Goal: Check status: Check status

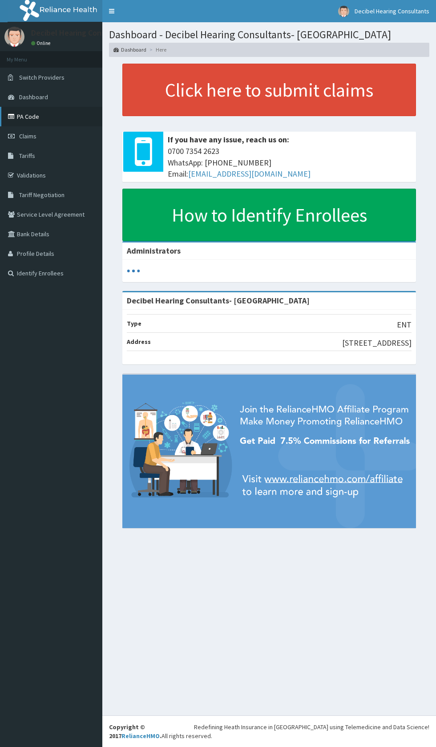
click at [49, 120] on link "PA Code" at bounding box center [51, 117] width 102 height 20
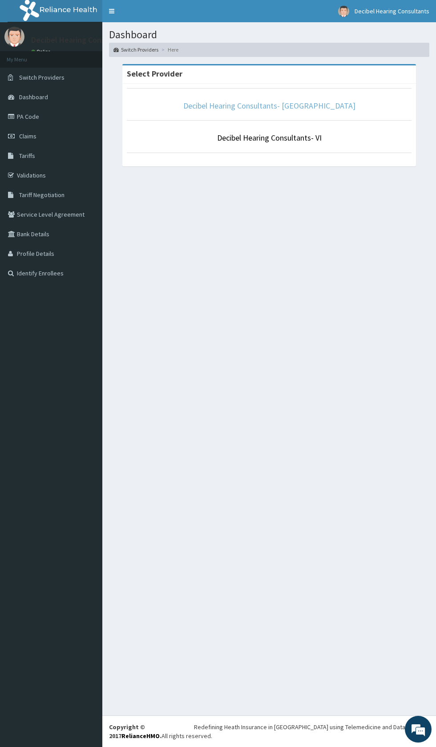
click at [265, 106] on link "Decibel Hearing Consultants- [GEOGRAPHIC_DATA]" at bounding box center [269, 106] width 172 height 10
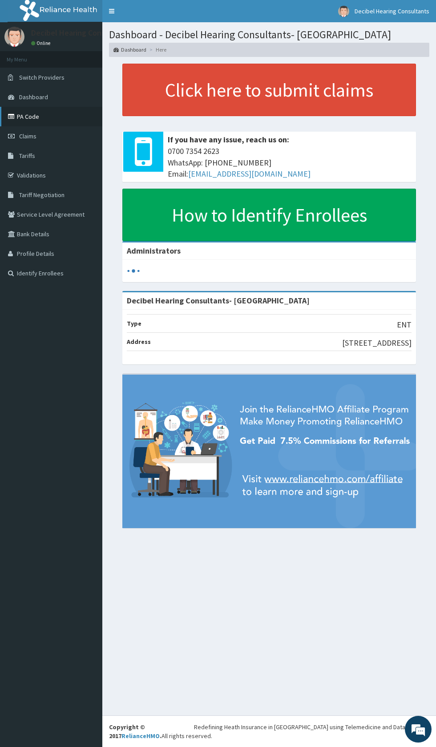
click at [46, 117] on link "PA Code" at bounding box center [51, 117] width 102 height 20
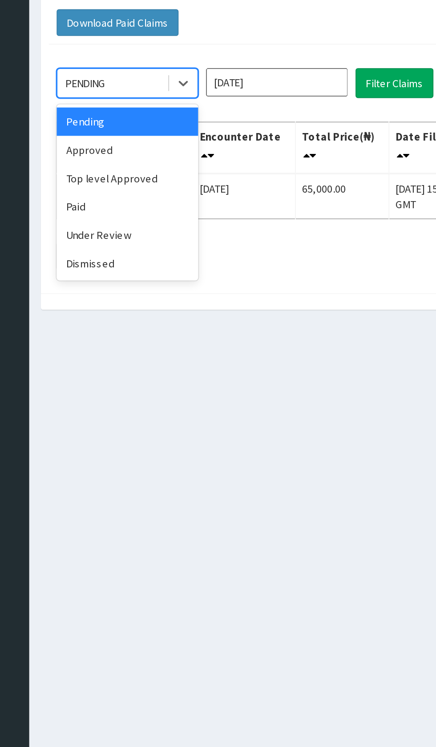
click at [170, 149] on div "Approved" at bounding box center [158, 154] width 80 height 16
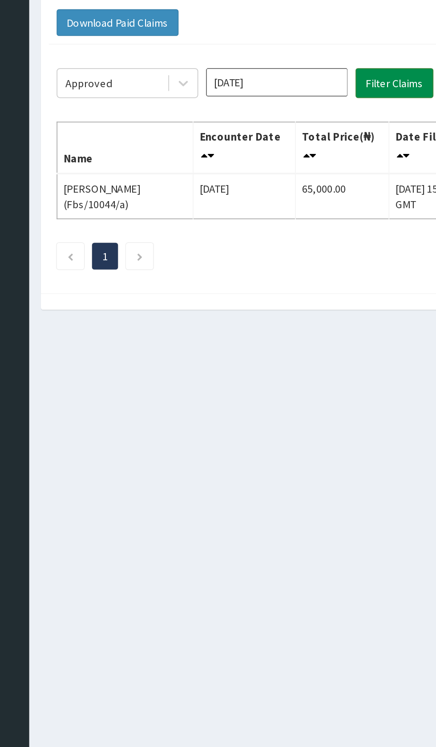
click at [311, 113] on button "Filter Claims" at bounding box center [309, 115] width 44 height 17
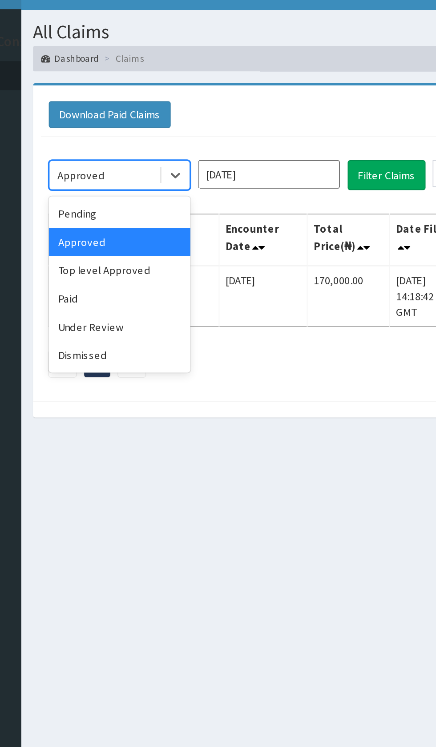
click at [179, 171] on div "Top level Approved" at bounding box center [158, 170] width 80 height 16
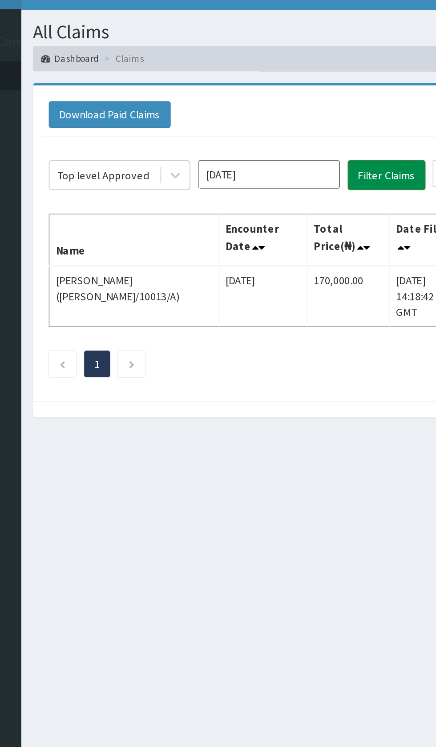
click at [316, 117] on button "Filter Claims" at bounding box center [309, 115] width 44 height 17
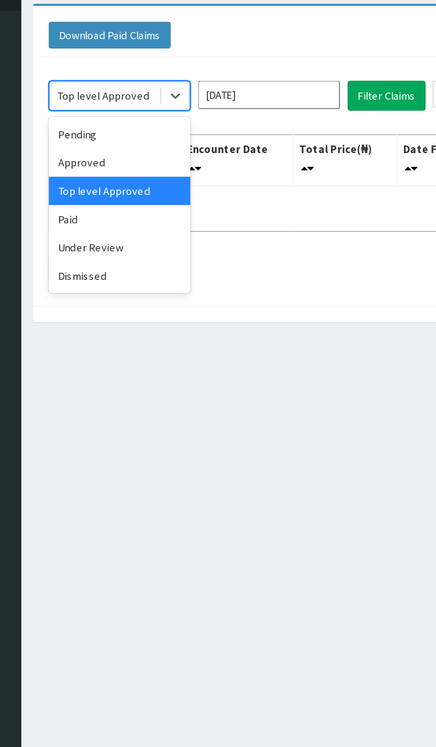
click at [177, 186] on div "Paid" at bounding box center [158, 186] width 80 height 16
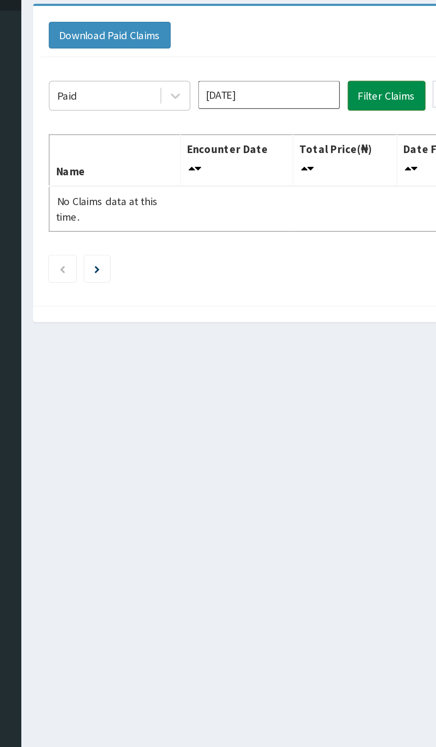
click at [315, 114] on button "Filter Claims" at bounding box center [309, 115] width 44 height 17
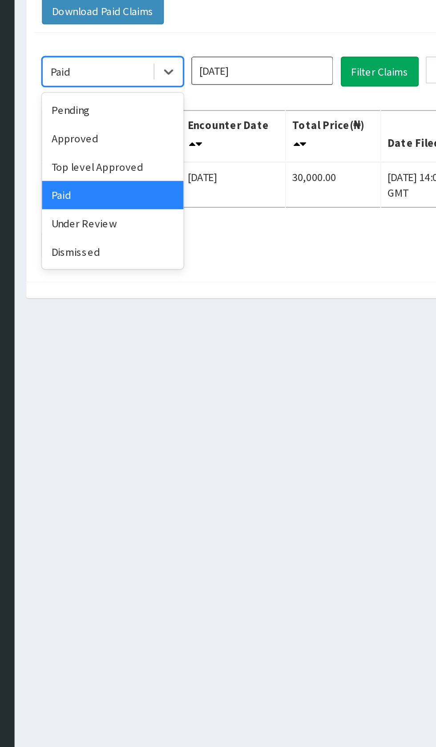
click at [178, 207] on div "Under Review" at bounding box center [158, 202] width 80 height 16
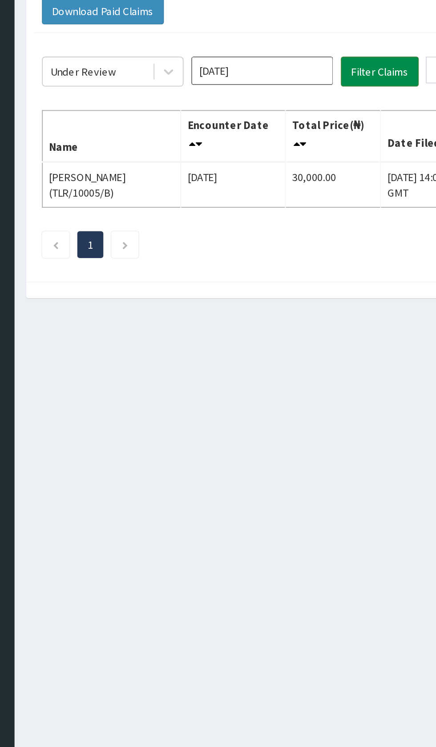
click at [316, 122] on button "Filter Claims" at bounding box center [309, 115] width 44 height 17
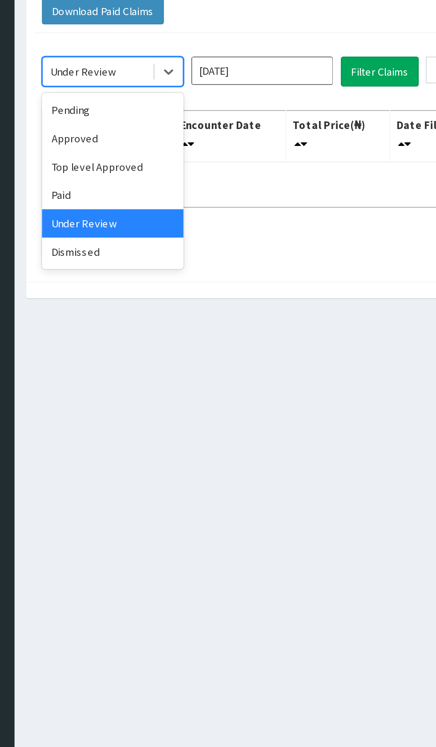
click at [175, 217] on div "Dismissed" at bounding box center [158, 218] width 80 height 16
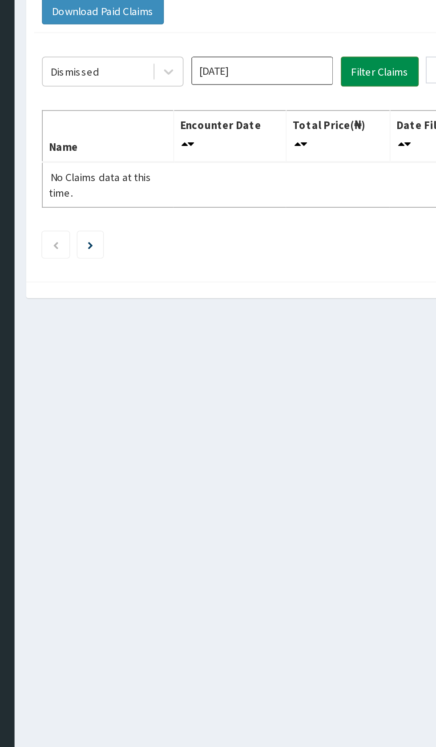
click at [314, 118] on button "Filter Claims" at bounding box center [309, 115] width 44 height 17
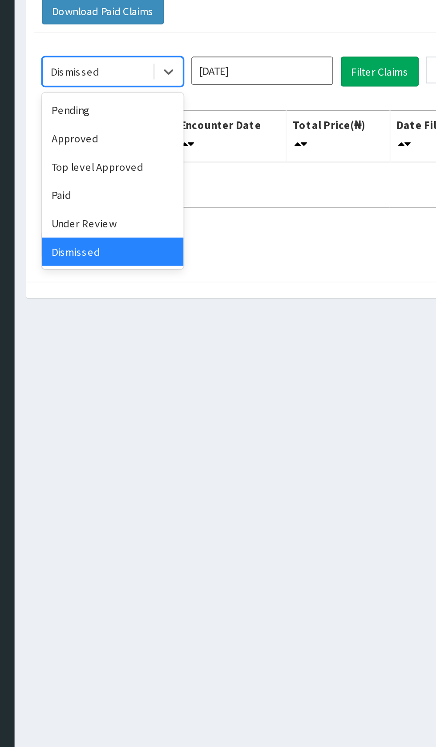
click at [173, 140] on div "Pending" at bounding box center [158, 138] width 80 height 16
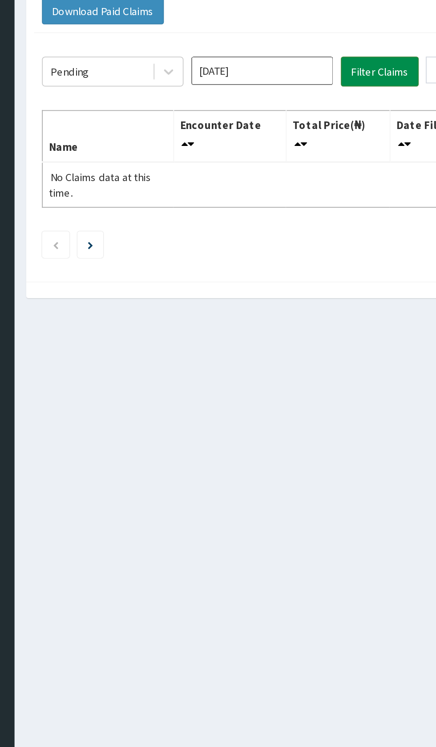
click at [308, 116] on button "Filter Claims" at bounding box center [309, 115] width 44 height 17
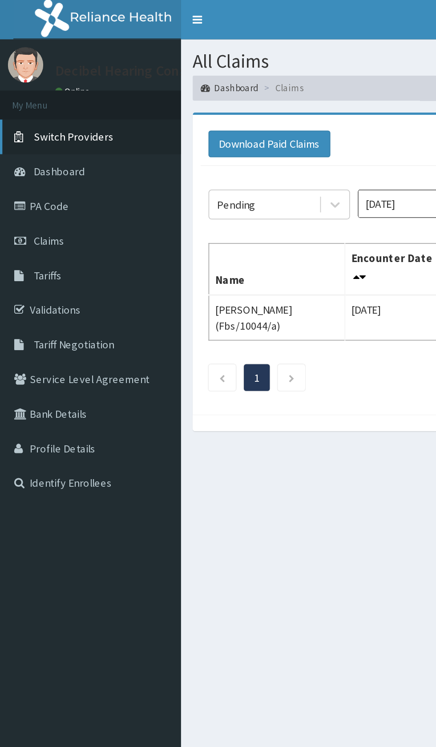
click at [59, 81] on span "Switch Providers" at bounding box center [41, 77] width 45 height 8
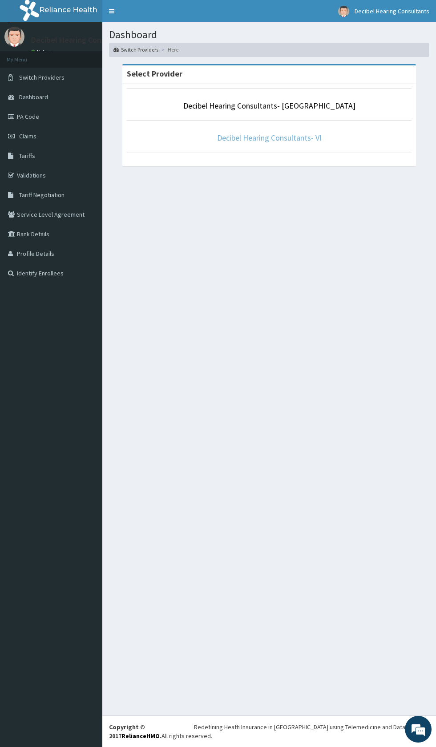
click at [275, 138] on link "Decibel Hearing Consultants- VI" at bounding box center [269, 138] width 105 height 10
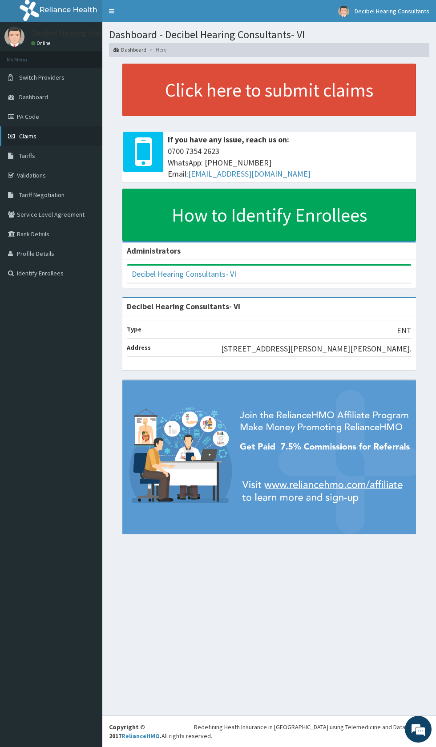
click at [45, 140] on link "Claims" at bounding box center [51, 136] width 102 height 20
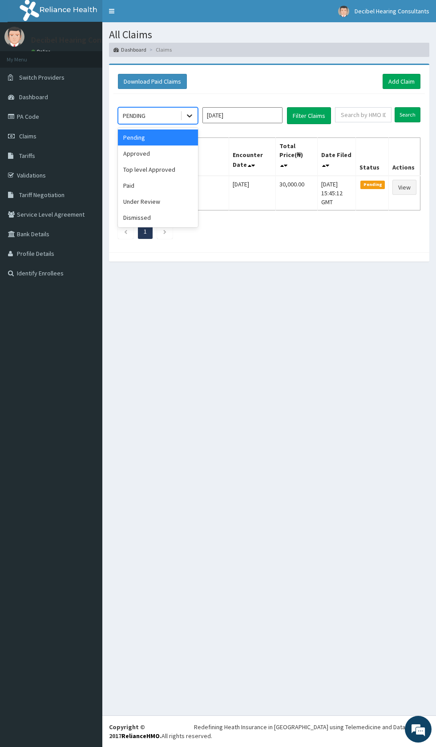
click at [184, 115] on div at bounding box center [190, 116] width 16 height 16
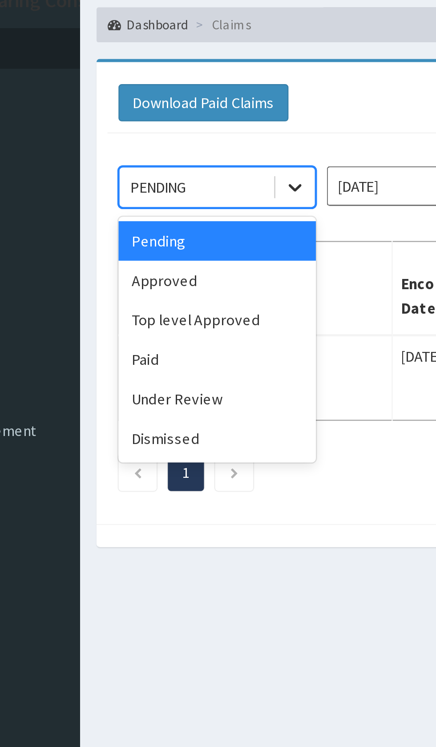
click at [182, 117] on div at bounding box center [190, 116] width 16 height 16
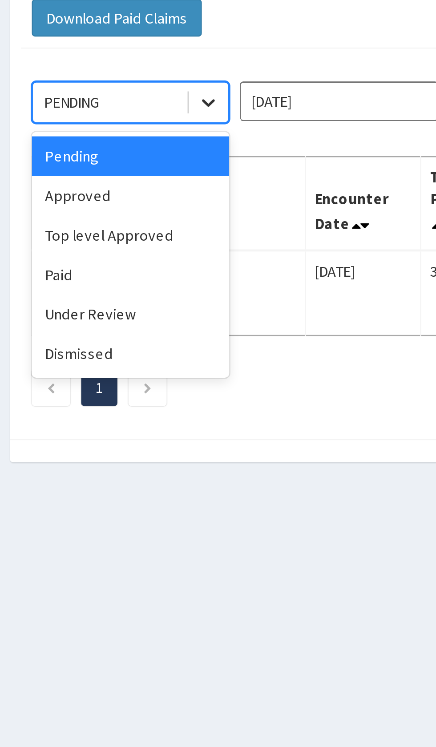
click at [187, 114] on icon at bounding box center [189, 115] width 5 height 3
click at [183, 111] on div at bounding box center [190, 116] width 16 height 16
click at [169, 114] on div "PENDING" at bounding box center [149, 116] width 62 height 14
click at [170, 113] on div "PENDING" at bounding box center [149, 116] width 62 height 14
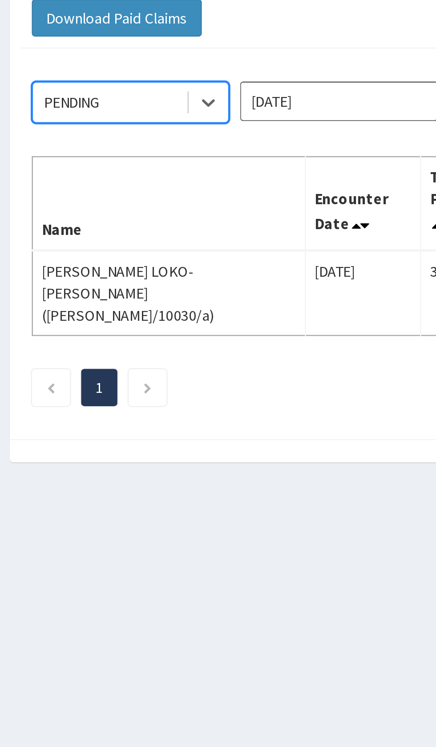
click at [160, 160] on th "Name" at bounding box center [173, 157] width 111 height 38
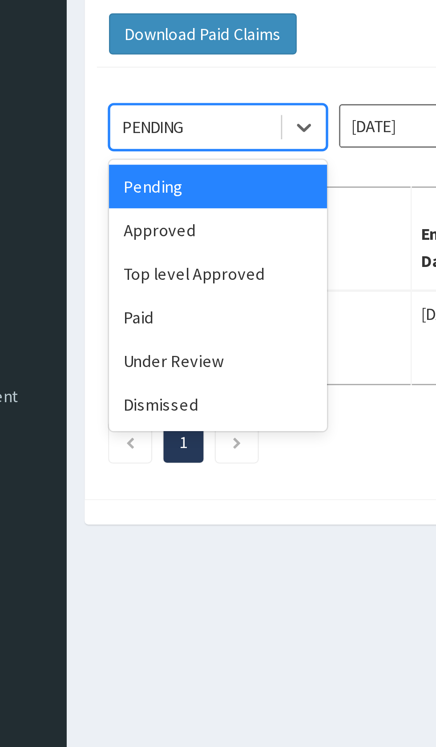
click at [148, 151] on div "Approved" at bounding box center [158, 154] width 80 height 16
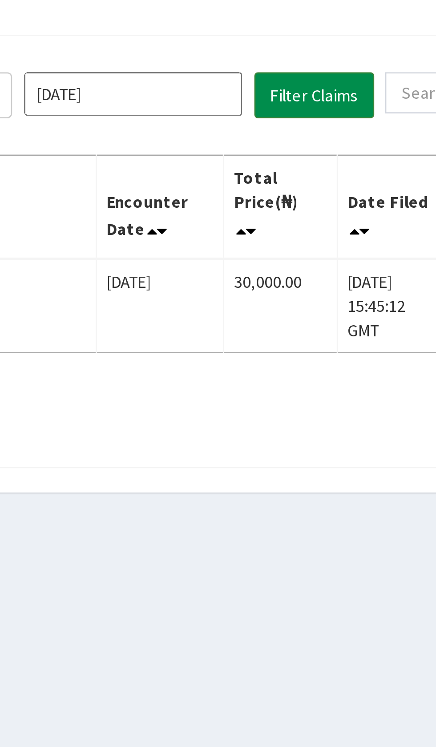
click at [317, 119] on button "Filter Claims" at bounding box center [309, 115] width 44 height 17
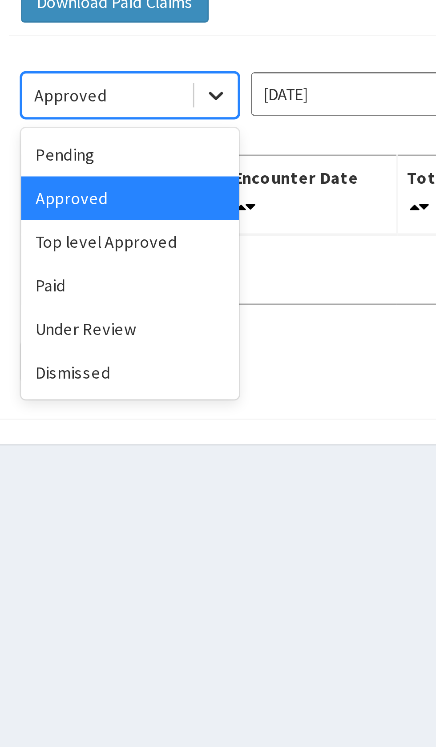
click at [183, 117] on div at bounding box center [190, 116] width 16 height 16
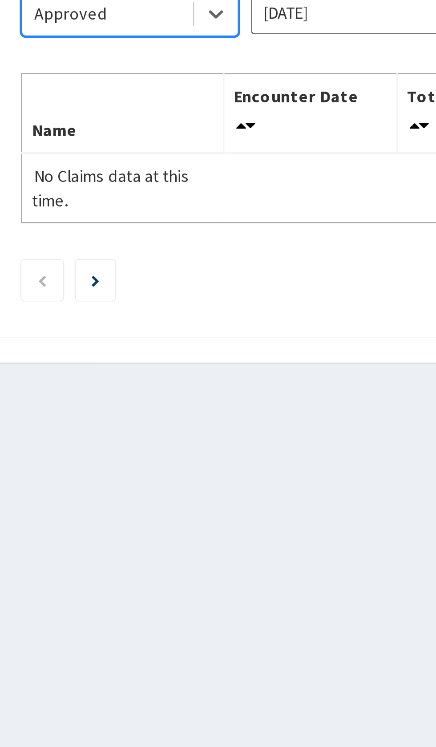
click at [175, 118] on div "Approved" at bounding box center [149, 116] width 62 height 14
click at [175, 119] on div "Approved" at bounding box center [149, 116] width 62 height 14
click at [167, 179] on div "option Approved, selected. Select is focused ,type to refine list, press Down t…" at bounding box center [269, 162] width 312 height 136
click at [176, 118] on div "Approved" at bounding box center [149, 116] width 62 height 14
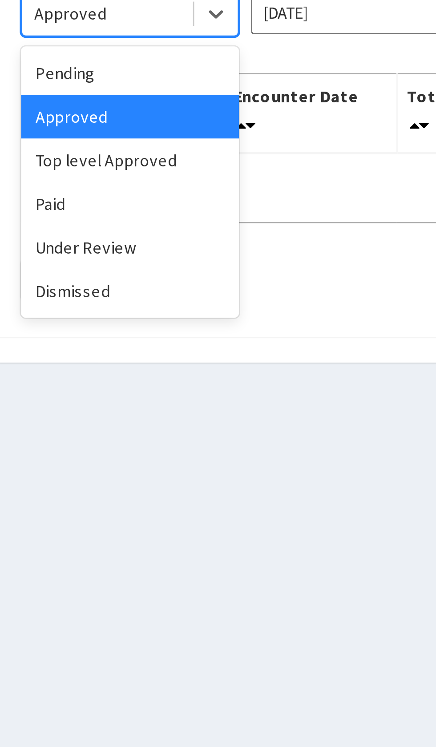
click at [166, 177] on div "Top level Approved" at bounding box center [158, 170] width 80 height 16
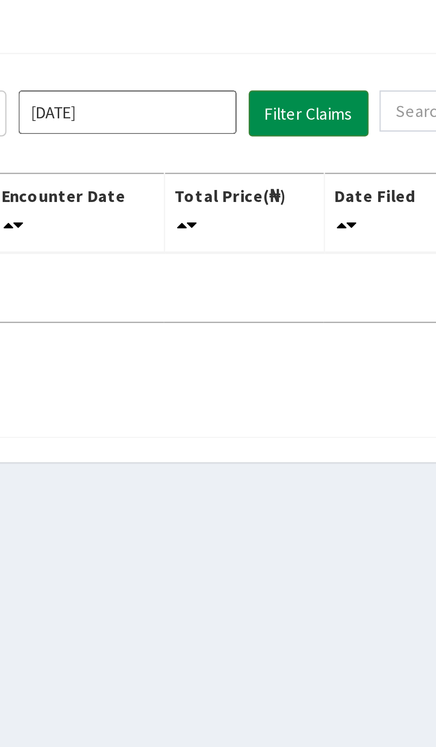
click at [314, 117] on button "Filter Claims" at bounding box center [309, 115] width 44 height 17
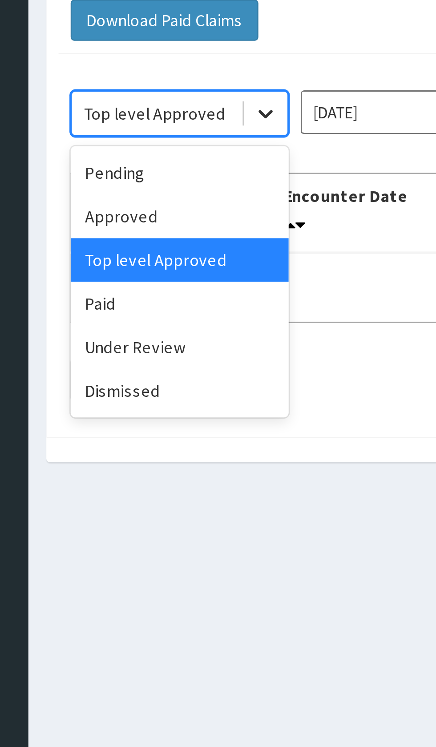
click at [183, 115] on div at bounding box center [190, 116] width 16 height 16
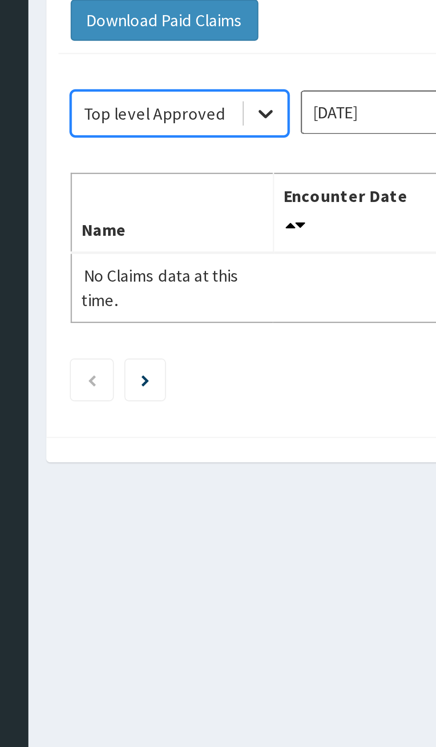
click at [182, 116] on div at bounding box center [190, 116] width 16 height 16
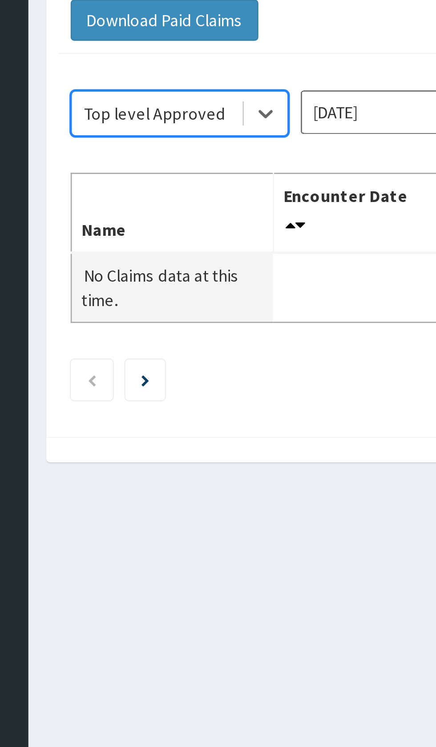
click at [162, 174] on td "No Claims data at this time." at bounding box center [155, 180] width 74 height 26
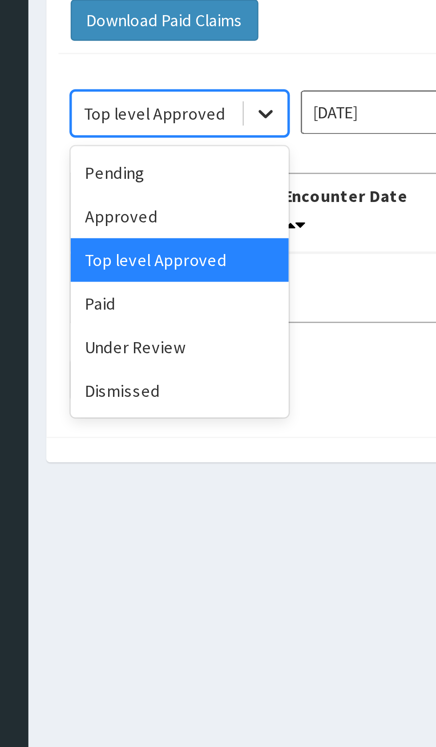
click at [183, 113] on div at bounding box center [190, 116] width 16 height 16
click at [183, 120] on div at bounding box center [190, 116] width 16 height 16
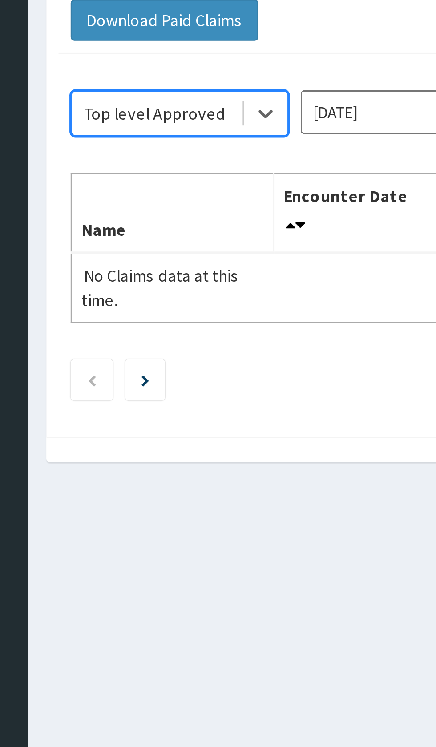
click at [155, 181] on div "option Top level Approved, selected. Select is focused ,type to refine list, pr…" at bounding box center [269, 162] width 312 height 136
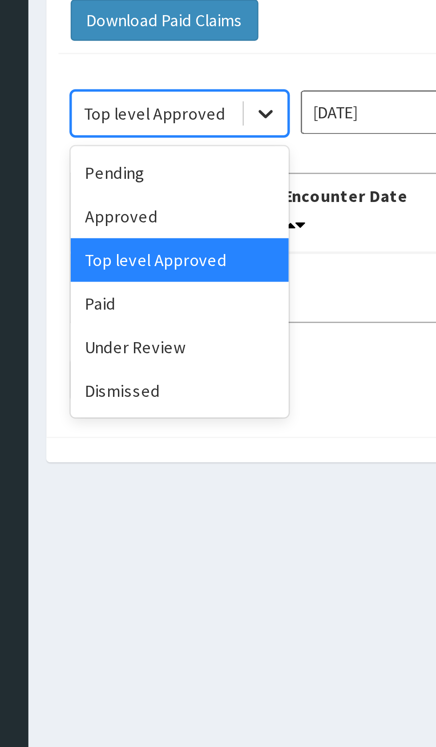
click at [183, 120] on div at bounding box center [190, 116] width 16 height 16
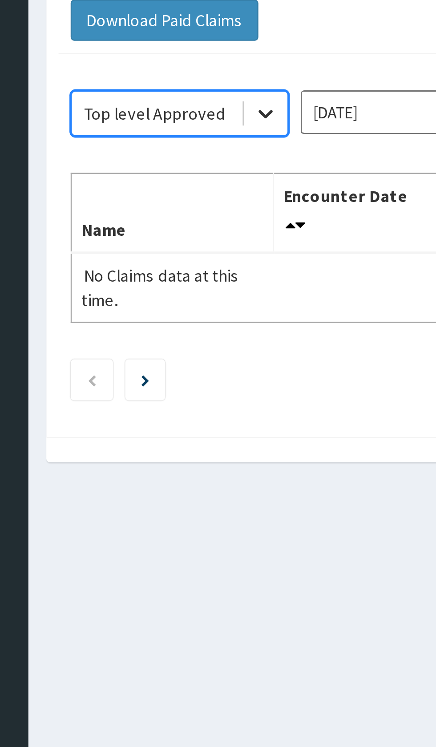
click at [182, 118] on div at bounding box center [190, 116] width 16 height 16
click at [161, 182] on div "option Top level Approved, selected. Select is focused ,type to refine list, pr…" at bounding box center [269, 162] width 312 height 136
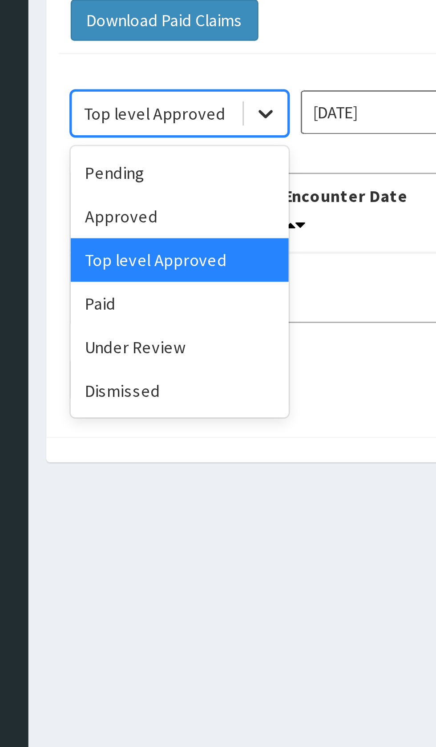
click at [183, 118] on div at bounding box center [190, 116] width 16 height 16
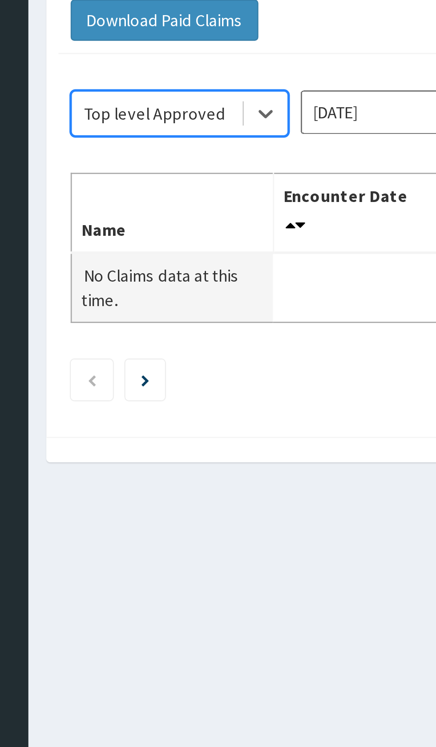
click at [161, 173] on td "No Claims data at this time." at bounding box center [155, 180] width 74 height 26
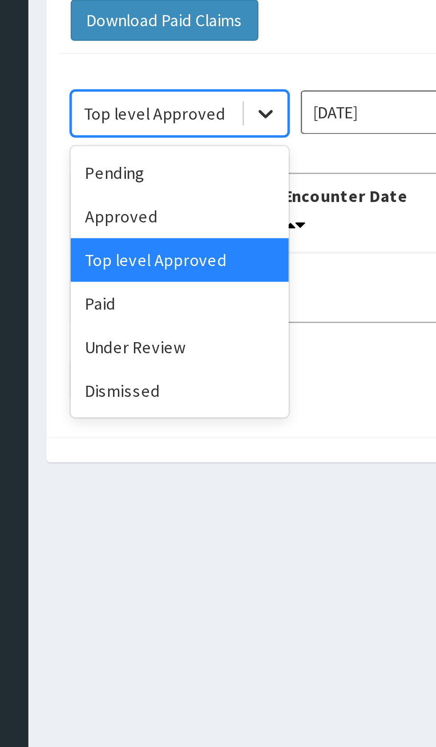
click at [182, 120] on div at bounding box center [190, 116] width 16 height 16
click at [183, 122] on div at bounding box center [190, 116] width 16 height 16
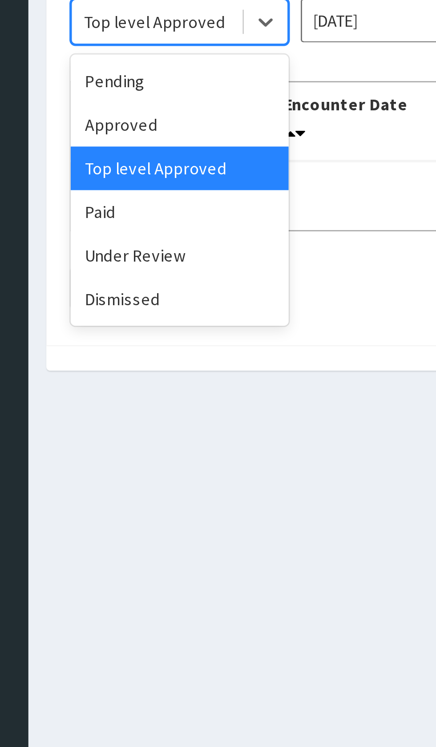
click at [163, 185] on div "Paid" at bounding box center [158, 186] width 80 height 16
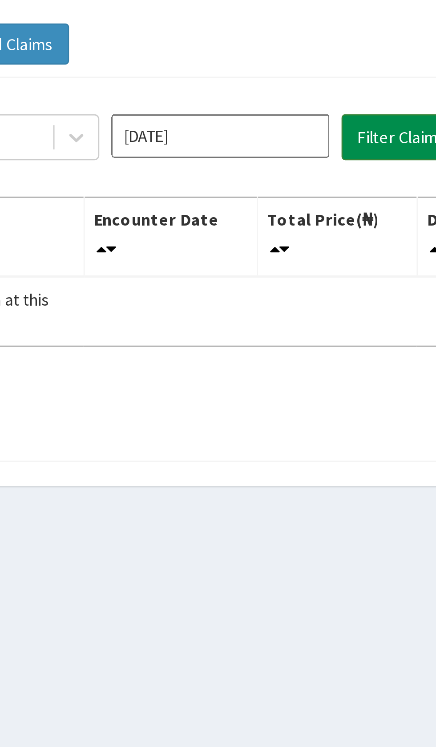
click at [303, 119] on button "Filter Claims" at bounding box center [309, 115] width 44 height 17
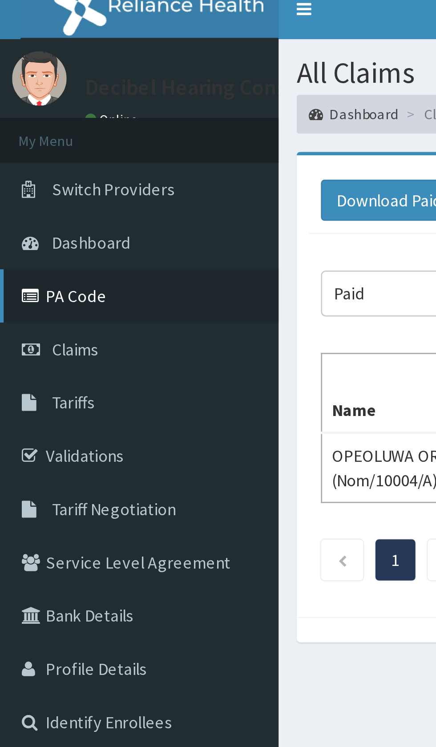
click at [65, 114] on link "PA Code" at bounding box center [51, 117] width 102 height 20
